Goal: Task Accomplishment & Management: Use online tool/utility

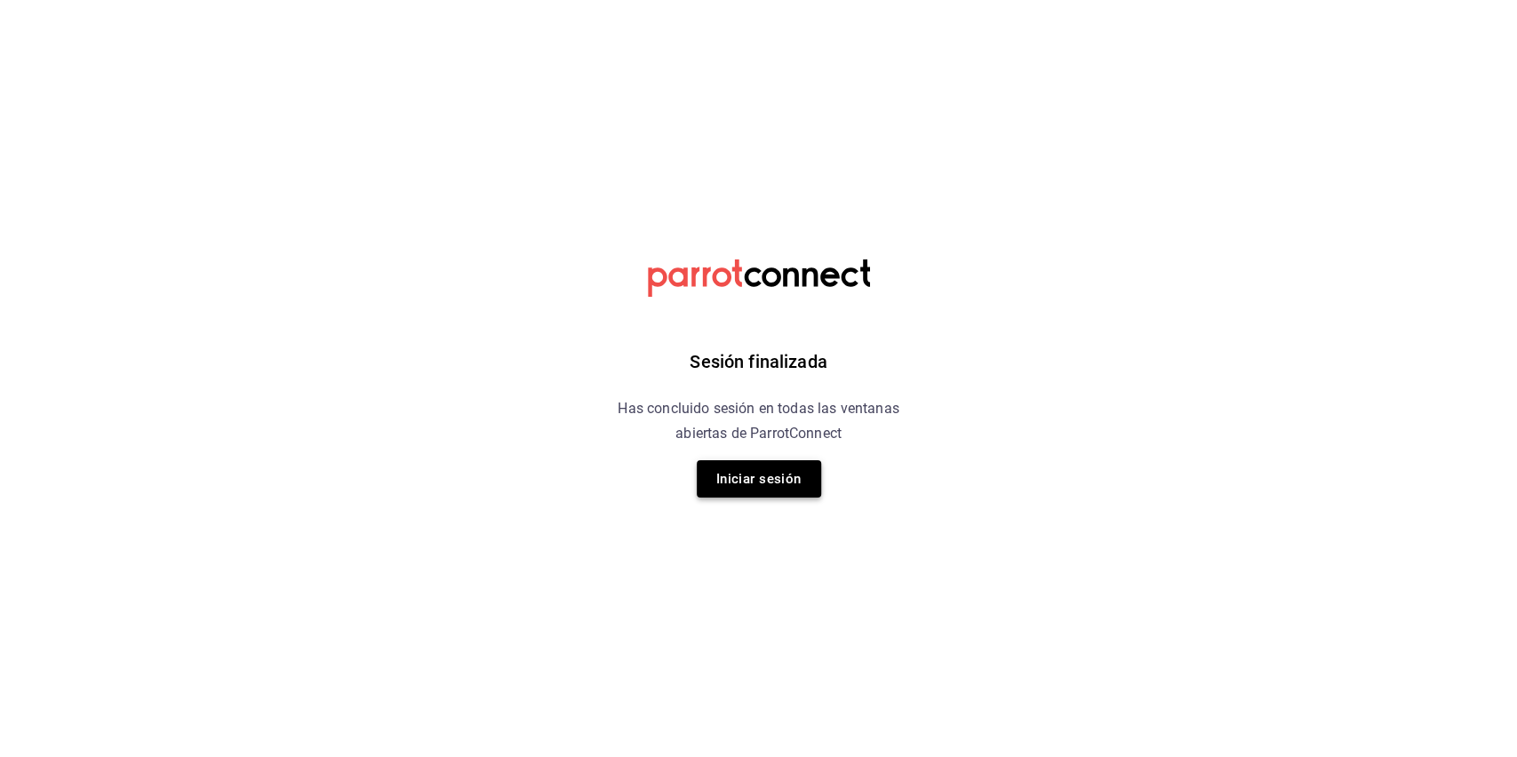
click at [710, 474] on button "Iniciar sesión" at bounding box center [759, 478] width 124 height 37
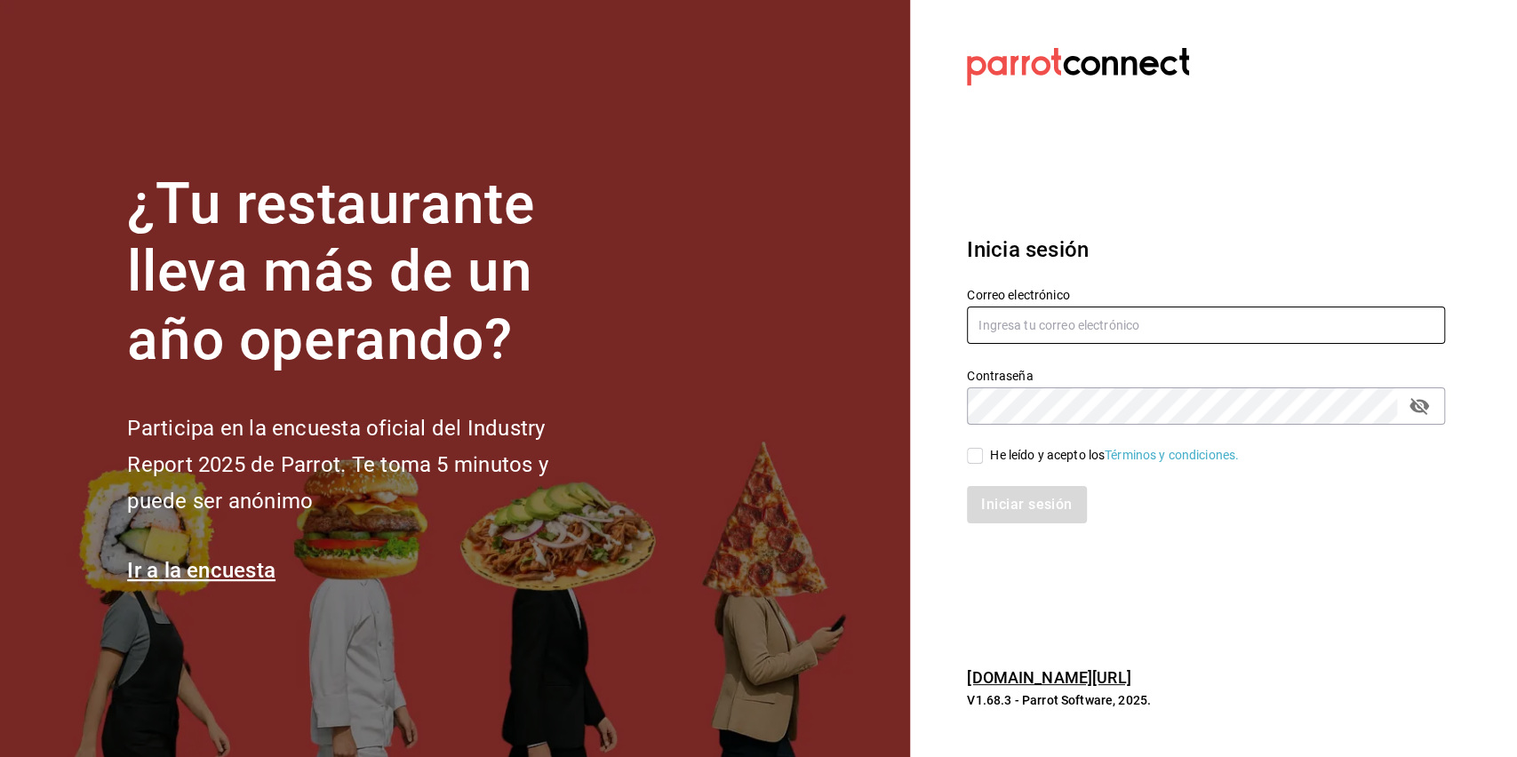
type input "[EMAIL_ADDRESS][DOMAIN_NAME]"
click at [978, 458] on input "He leído y acepto los Términos y condiciones." at bounding box center [975, 456] width 16 height 16
checkbox input "true"
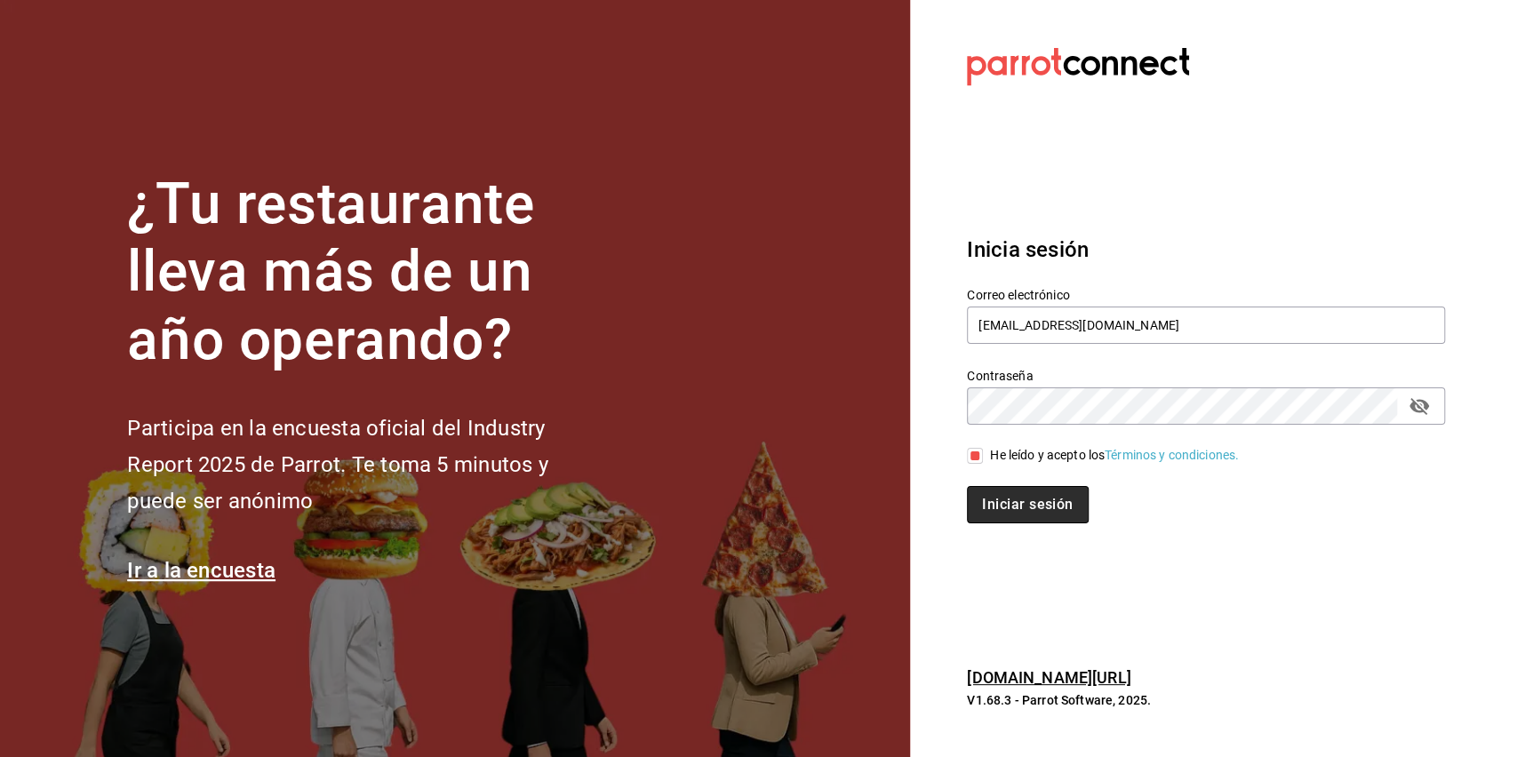
click at [992, 495] on button "Iniciar sesión" at bounding box center [1027, 504] width 121 height 37
drag, startPoint x: 1424, startPoint y: 633, endPoint x: 1407, endPoint y: 754, distance: 122.9
click at [1424, 633] on section "Datos incorrectos. Verifica que tu Correo o Contraseña estén bien escritos. Ini…" at bounding box center [1199, 378] width 578 height 757
click at [967, 194] on section "Datos incorrectos. Verifica que tu Correo o Contraseña estén bien escritos. Ini…" at bounding box center [1199, 378] width 578 height 757
click at [962, 204] on section "Datos incorrectos. Verifica que tu Correo o Contraseña estén bien escritos. Ini…" at bounding box center [1199, 378] width 578 height 757
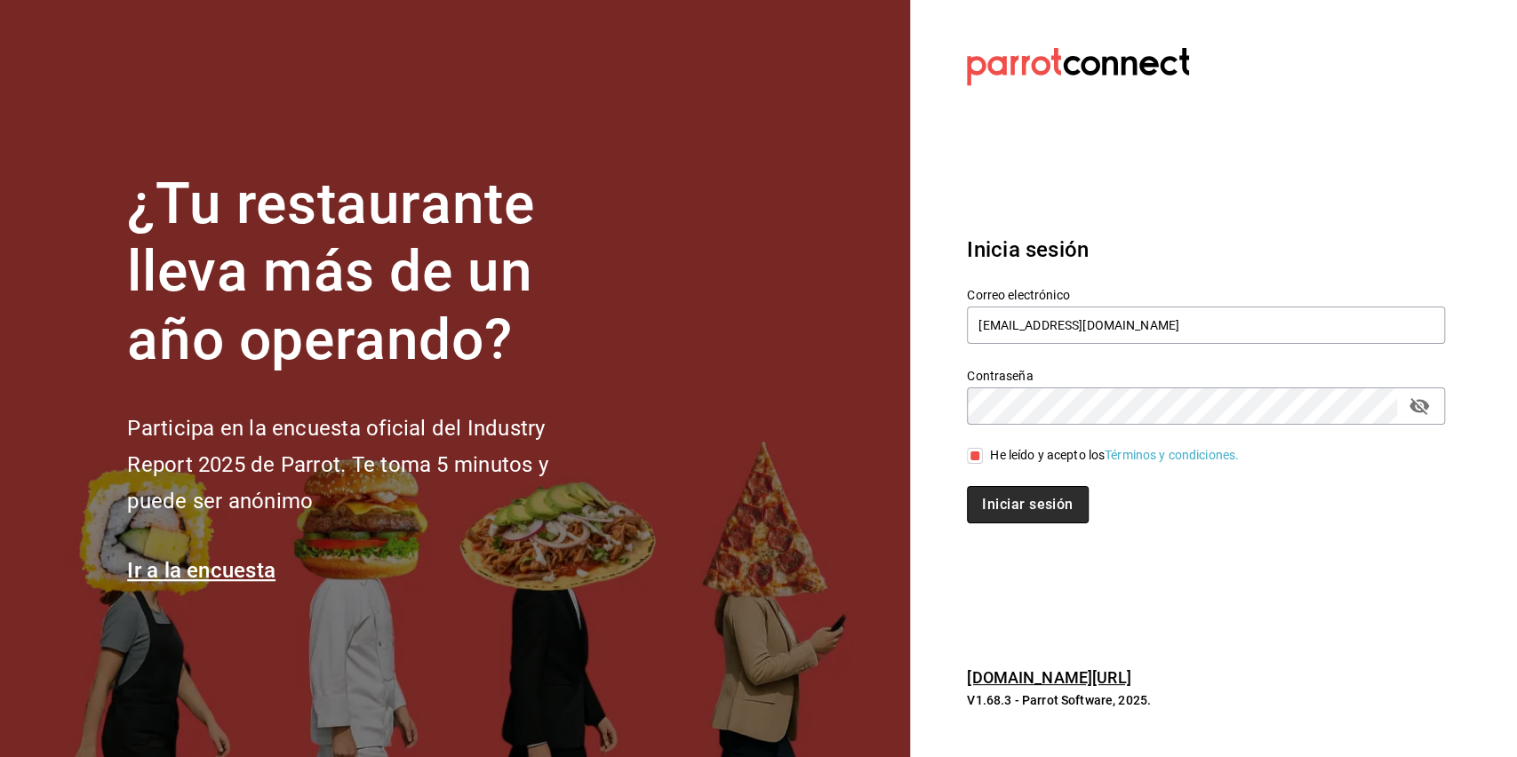
click at [1041, 514] on button "Iniciar sesión" at bounding box center [1027, 504] width 121 height 37
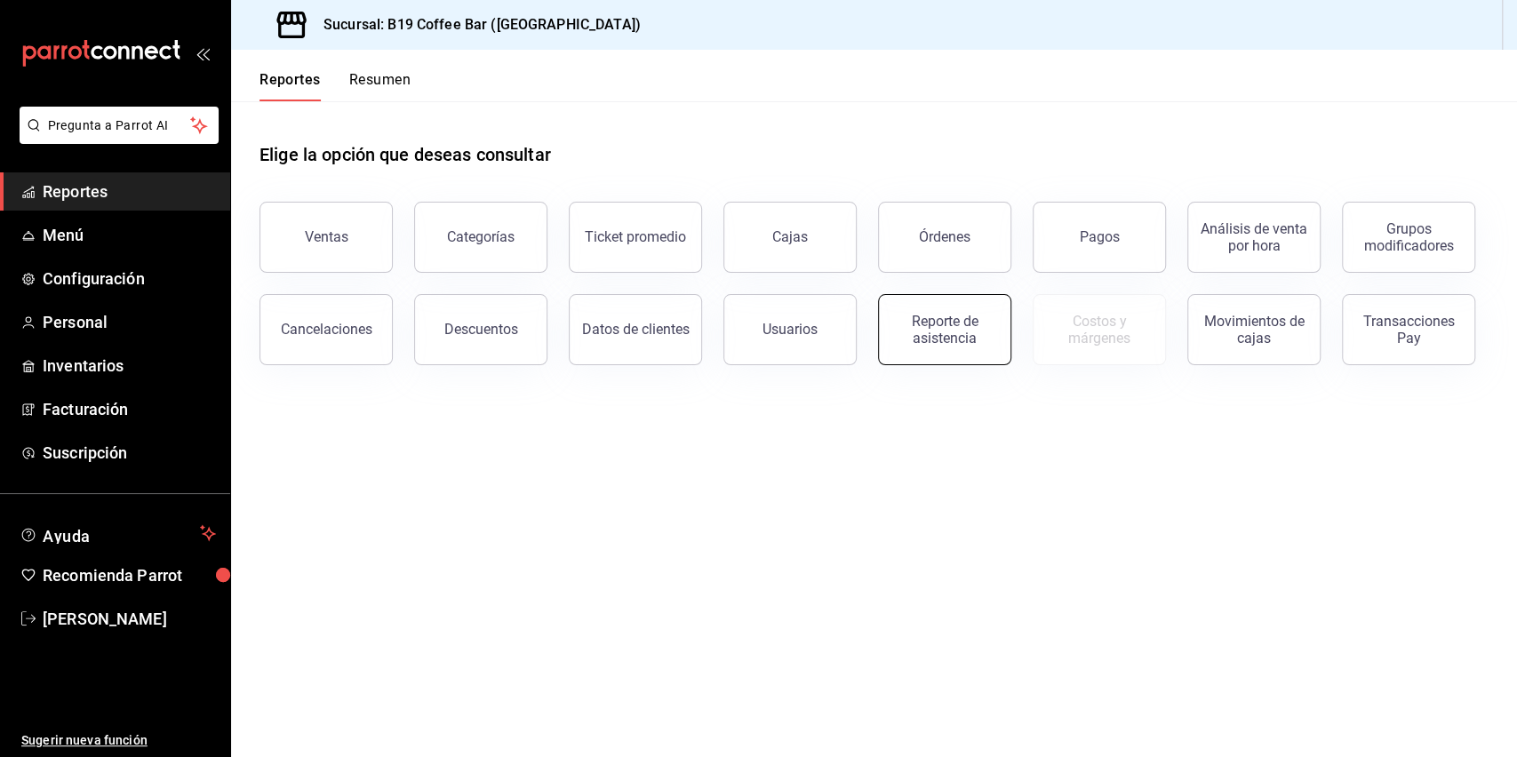
click at [941, 310] on button "Reporte de asistencia" at bounding box center [944, 329] width 133 height 71
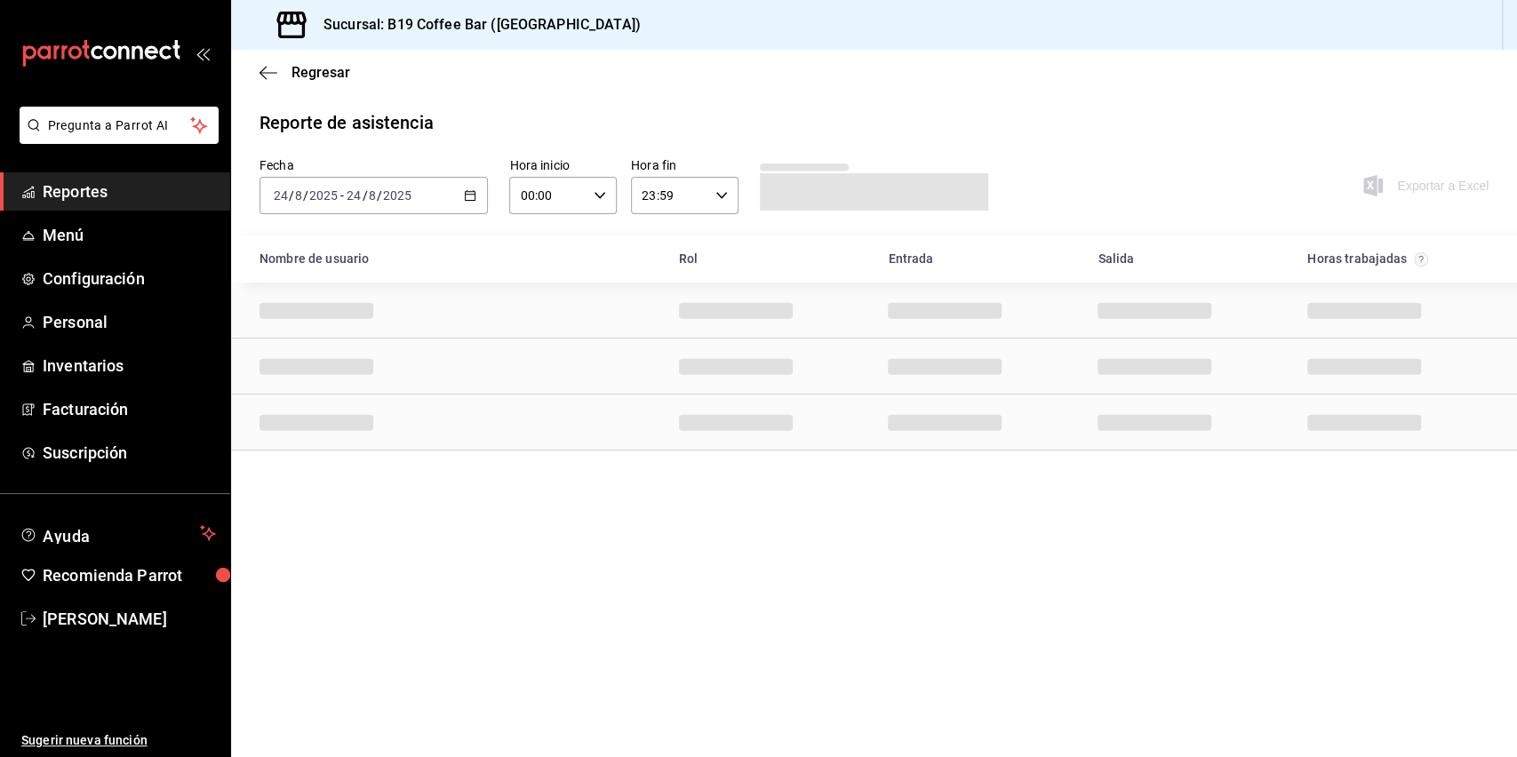
click at [471, 200] on icon "button" at bounding box center [470, 195] width 12 height 12
click at [367, 331] on span "Semana actual" at bounding box center [344, 329] width 138 height 19
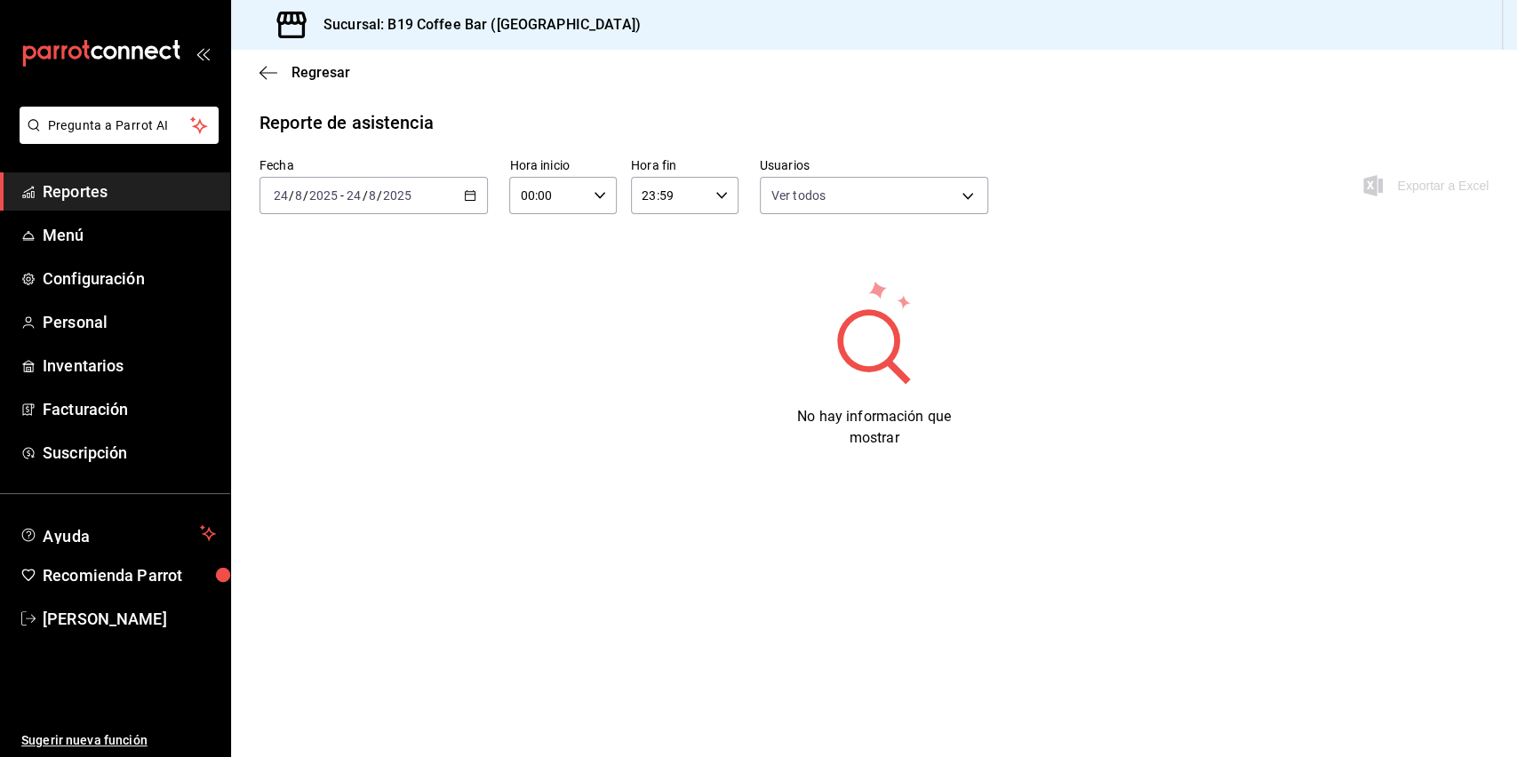
click at [470, 188] on div "2025-08-24 24 / 8 / 2025 - 2025-08-24 24 / 8 / 2025" at bounding box center [373, 195] width 228 height 37
click at [382, 425] on li "Año actual" at bounding box center [343, 409] width 166 height 40
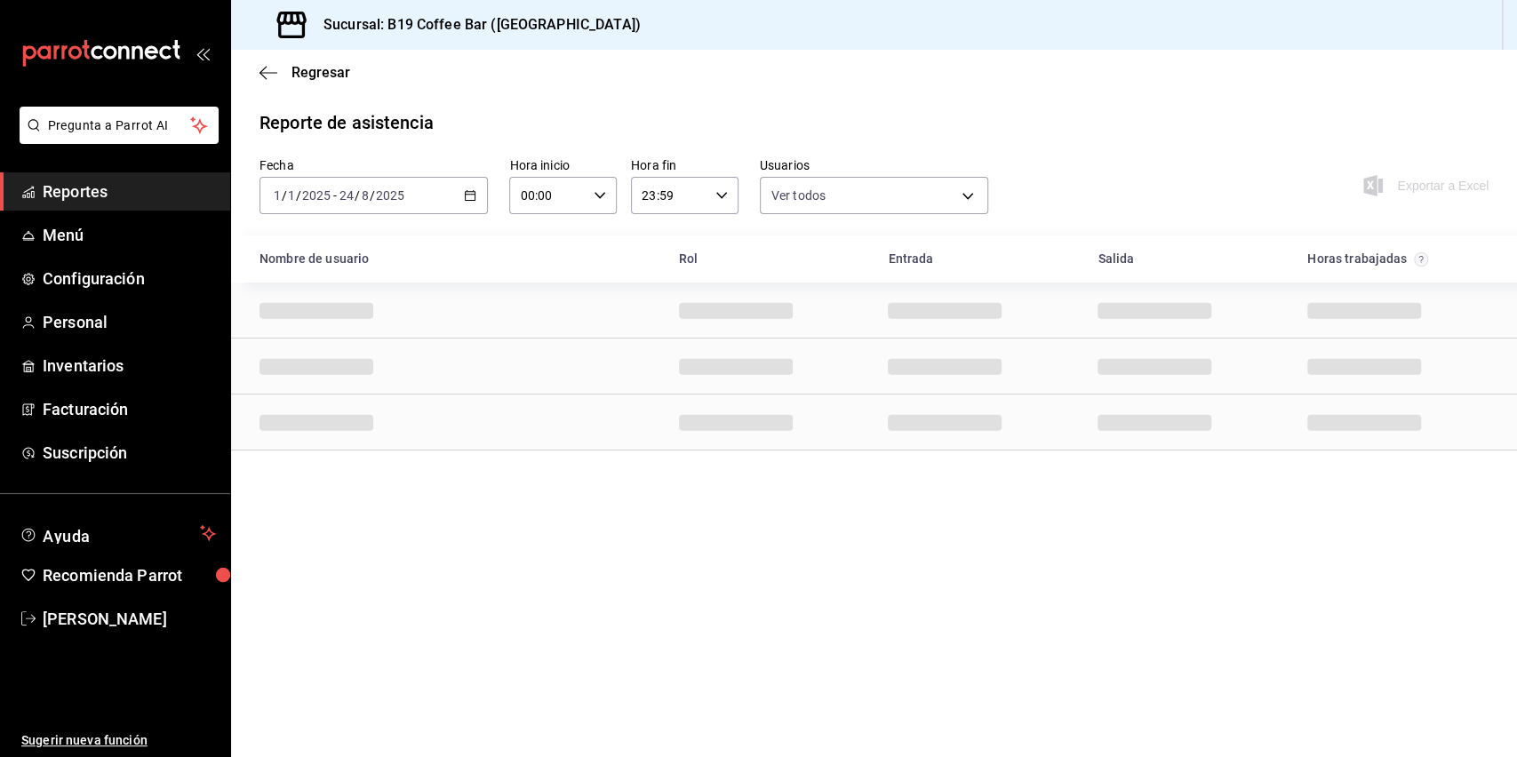
click at [427, 199] on div "2025-01-01 1 / 1 / 2025 - 2025-08-24 24 / 8 / 2025" at bounding box center [373, 195] width 228 height 37
click at [320, 453] on span "Rango de fechas" at bounding box center [344, 449] width 138 height 19
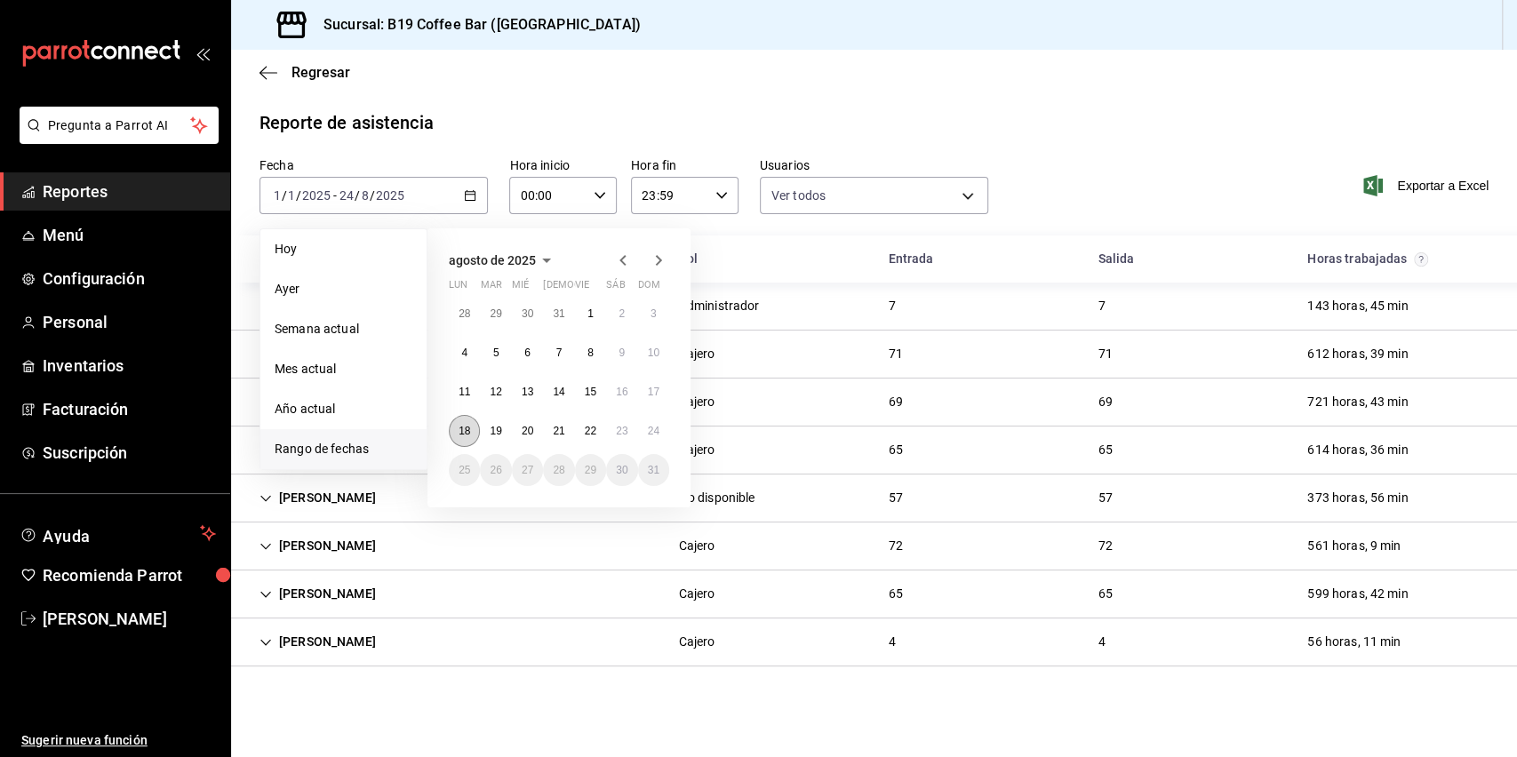
click at [477, 427] on button "18" at bounding box center [464, 431] width 31 height 32
click at [668, 431] on button "24" at bounding box center [653, 431] width 31 height 32
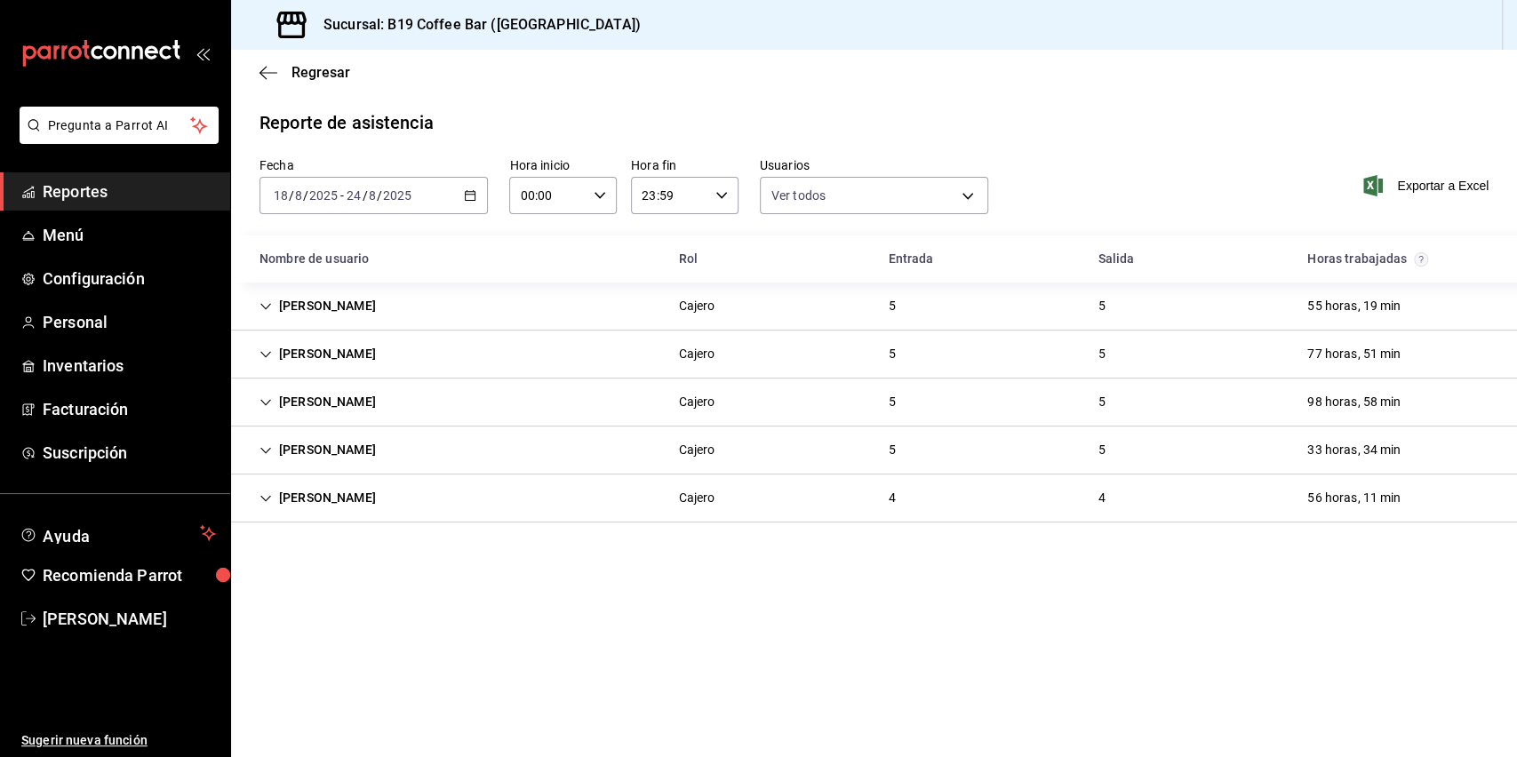
click at [323, 451] on div "Roger Gonzalez" at bounding box center [317, 450] width 145 height 33
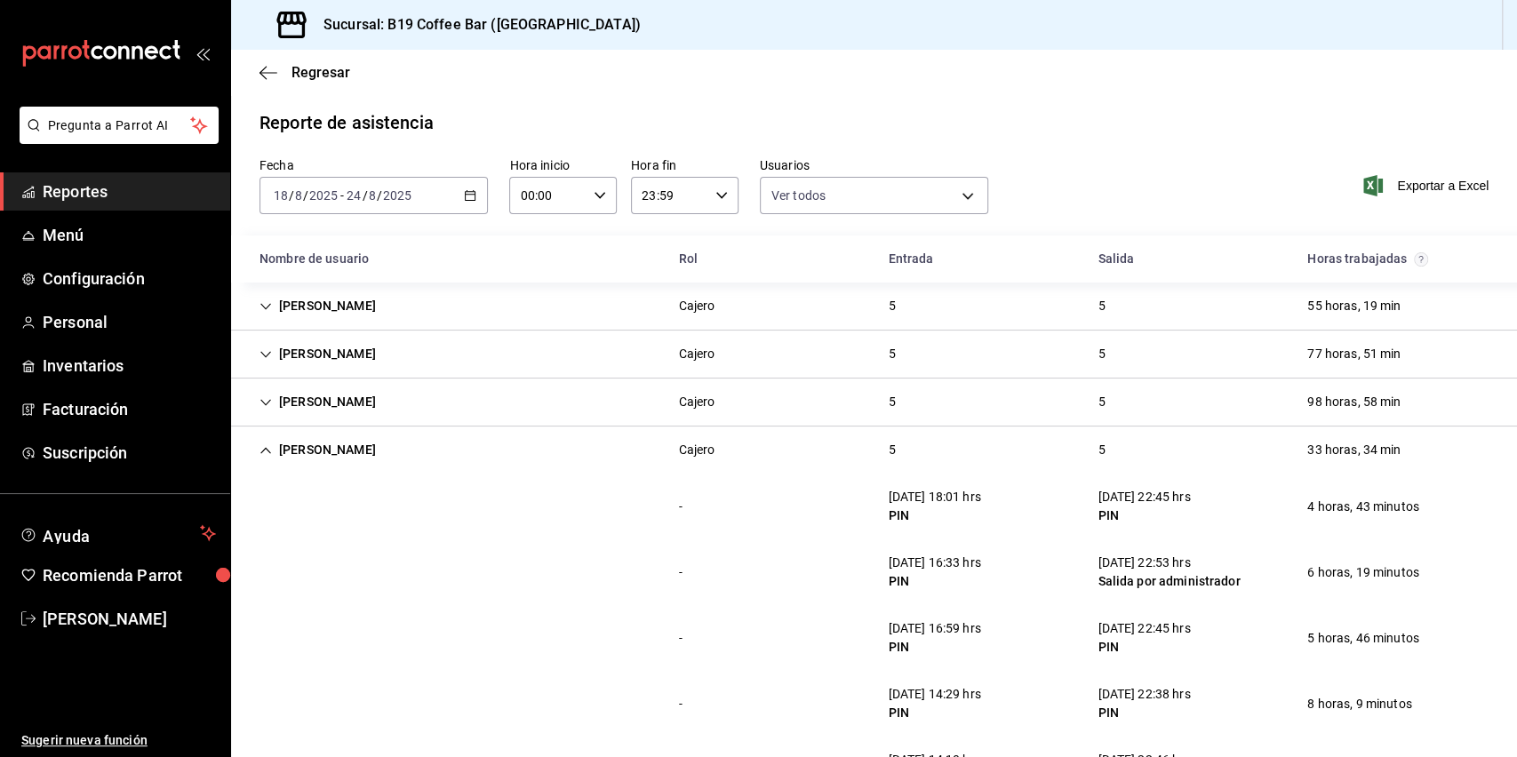
scroll to position [121, 0]
